Goal: Transaction & Acquisition: Purchase product/service

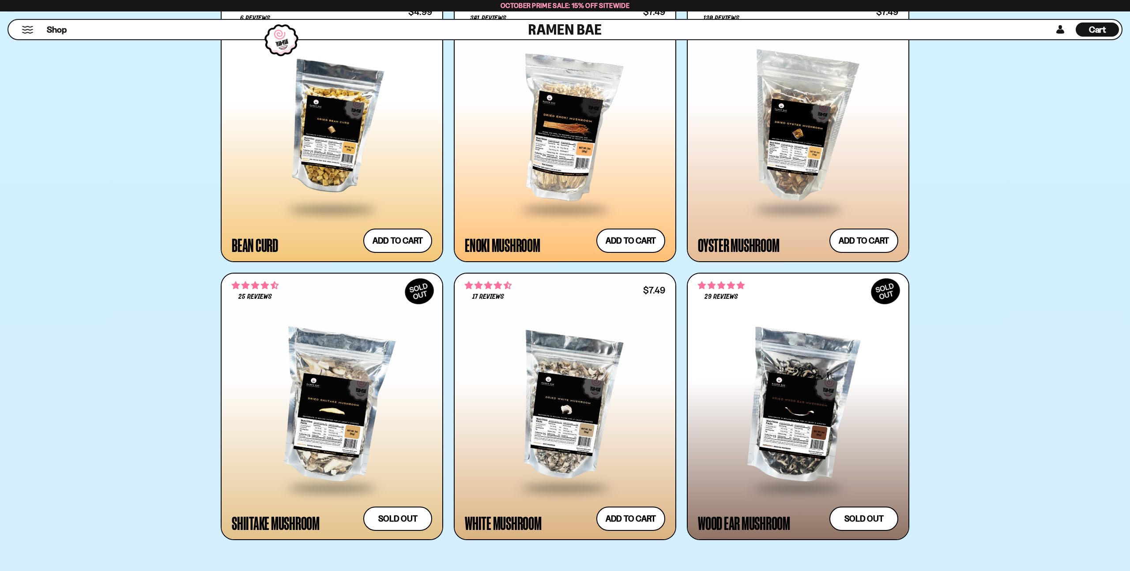
scroll to position [2010, 0]
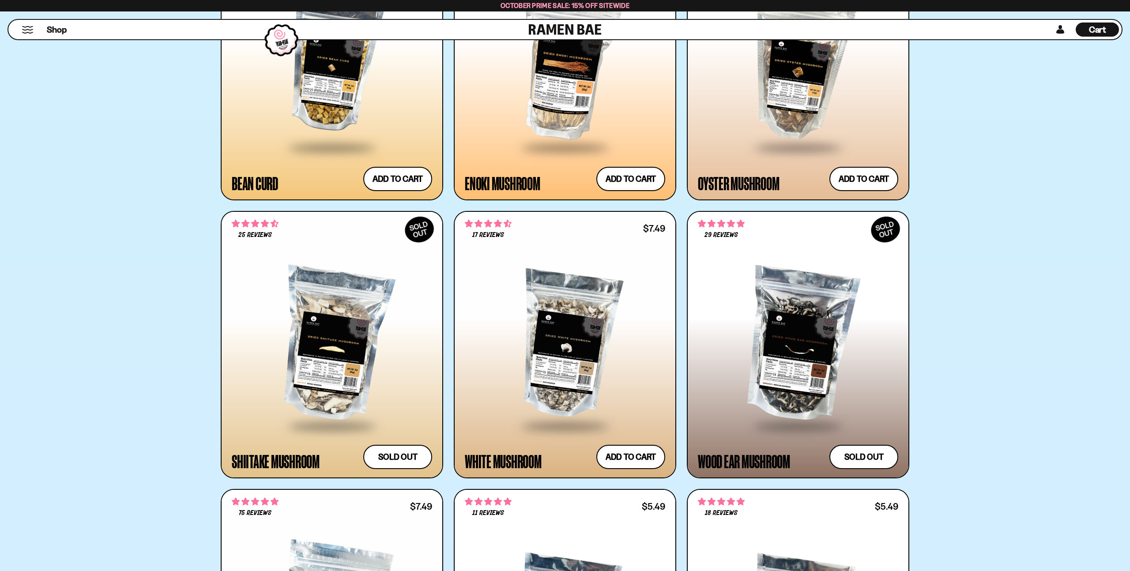
click at [885, 420] on div at bounding box center [798, 344] width 200 height 161
